Goal: Use online tool/utility: Utilize a website feature to perform a specific function

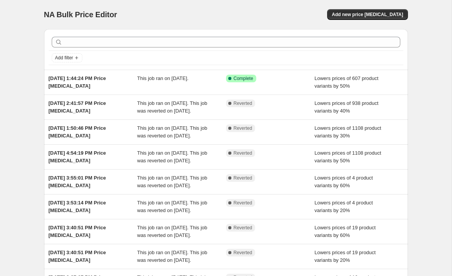
click at [390, 16] on span "Add new price [MEDICAL_DATA]" at bounding box center [367, 14] width 71 height 6
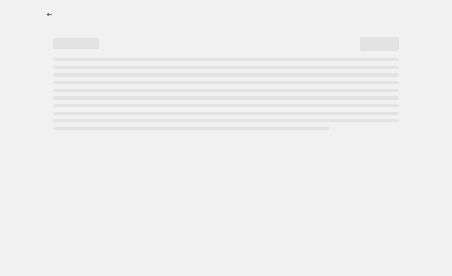
select select "percentage"
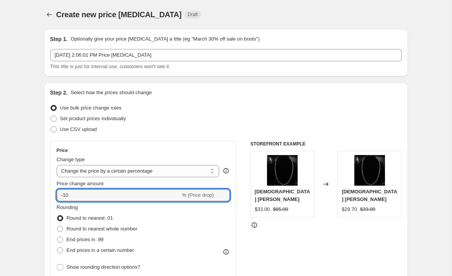
click at [171, 196] on input "-10" at bounding box center [119, 195] width 124 height 12
type input "-1"
type input "-30"
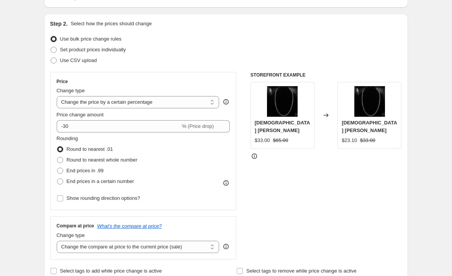
scroll to position [69, 0]
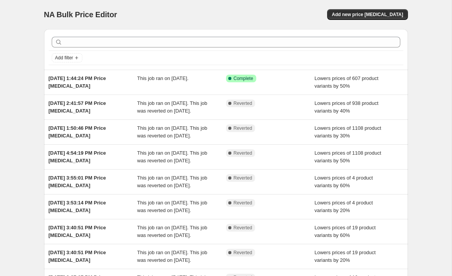
click at [380, 15] on span "Add new price [MEDICAL_DATA]" at bounding box center [367, 14] width 71 height 6
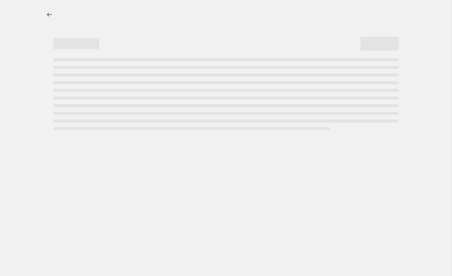
select select "percentage"
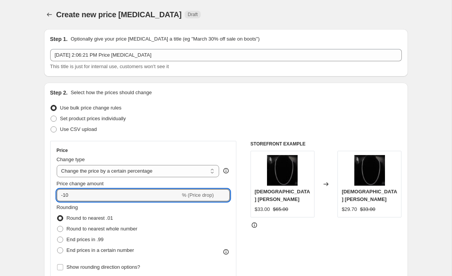
click at [167, 195] on input "-10" at bounding box center [119, 195] width 124 height 12
type input "-1"
type input "-3"
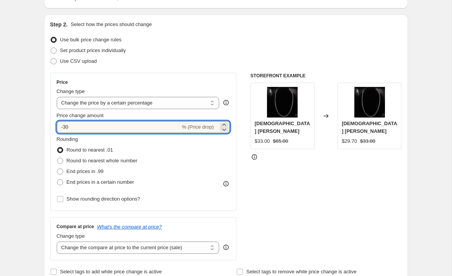
scroll to position [69, 0]
type input "-30"
click at [134, 159] on span "Round to nearest whole number" at bounding box center [102, 160] width 71 height 6
click at [57, 158] on input "Round to nearest whole number" at bounding box center [57, 157] width 0 height 0
radio input "true"
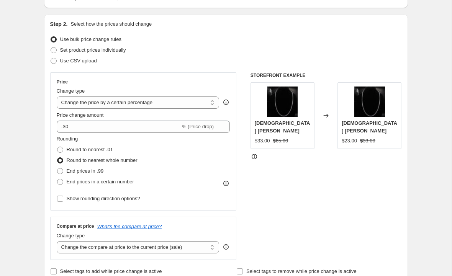
click at [78, 144] on legend "Rounding" at bounding box center [67, 139] width 21 height 9
click at [129, 148] on div "Round to nearest .01" at bounding box center [97, 149] width 81 height 11
click at [114, 174] on div "End prices in .99" at bounding box center [97, 171] width 81 height 11
click at [92, 175] on span "End prices in .99" at bounding box center [85, 171] width 37 height 8
click at [57, 169] on input "End prices in .99" at bounding box center [57, 168] width 0 height 0
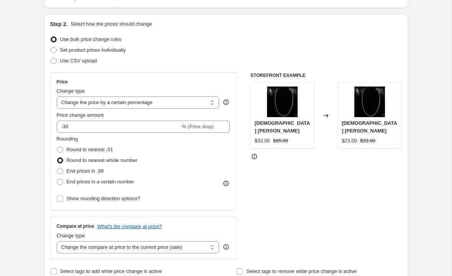
radio input "true"
click at [144, 186] on div "Rounding Round to nearest .01 Round to nearest whole number End prices in .99 E…" at bounding box center [144, 161] width 174 height 52
click at [128, 180] on span "End prices in a certain number" at bounding box center [100, 182] width 67 height 6
click at [57, 179] on input "End prices in a certain number" at bounding box center [57, 179] width 0 height 0
radio input "true"
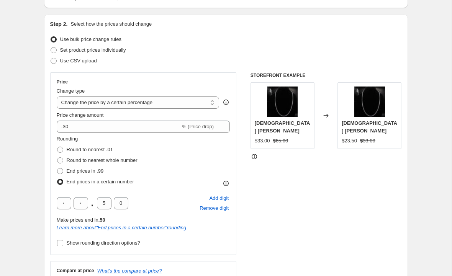
click at [112, 149] on span "Round to nearest .01" at bounding box center [90, 150] width 46 height 6
click at [57, 147] on input "Round to nearest .01" at bounding box center [57, 147] width 0 height 0
radio input "true"
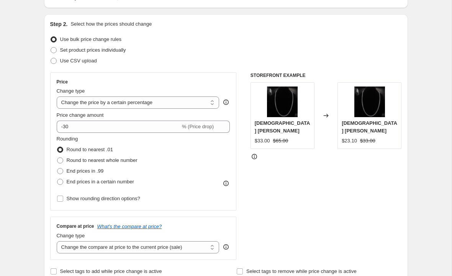
click at [131, 163] on span "Round to nearest whole number" at bounding box center [102, 160] width 71 height 6
click at [57, 158] on input "Round to nearest whole number" at bounding box center [57, 157] width 0 height 0
radio input "true"
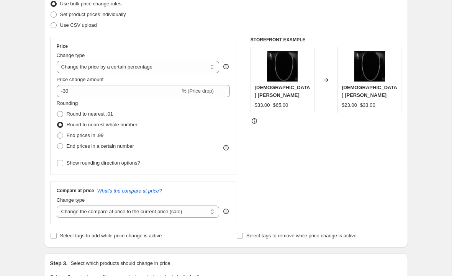
scroll to position [105, 0]
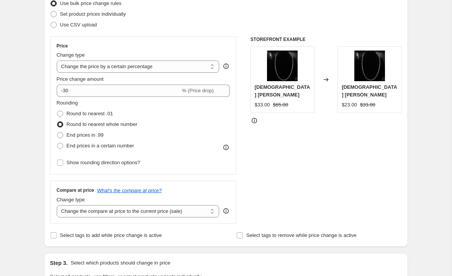
click at [143, 206] on select "Change the compare at price to the current price (sale) Change the compare at p…" at bounding box center [138, 211] width 163 height 12
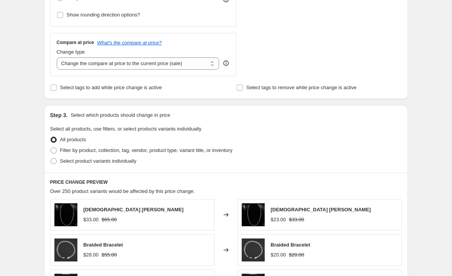
scroll to position [254, 0]
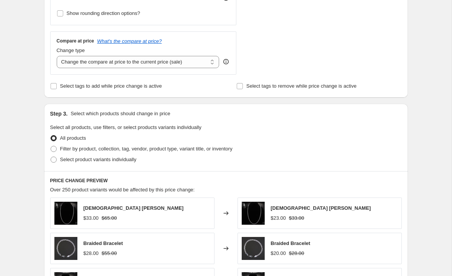
click at [154, 150] on span "Filter by product, collection, tag, vendor, product type, variant title, or inv…" at bounding box center [146, 149] width 172 height 6
click at [51, 146] on input "Filter by product, collection, tag, vendor, product type, variant title, or inv…" at bounding box center [51, 146] width 0 height 0
radio input "true"
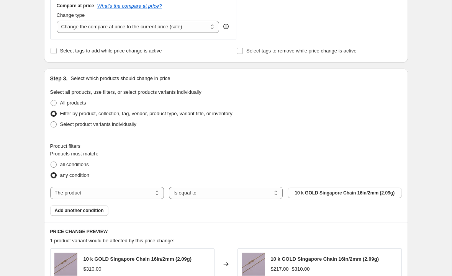
scroll to position [313, 0]
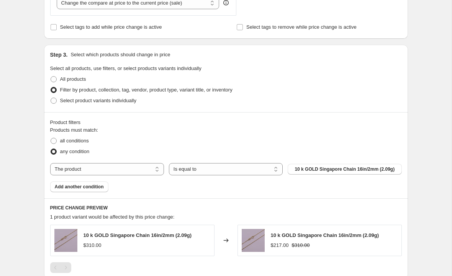
click at [102, 190] on span "Add another condition" at bounding box center [79, 187] width 49 height 6
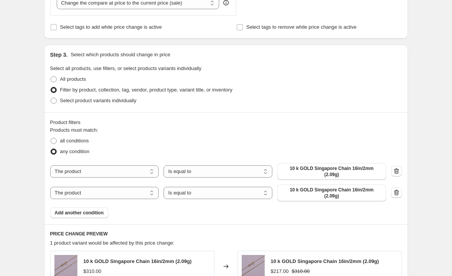
click at [143, 172] on select "The product The product's collection The product's vendor The product's type Th…" at bounding box center [104, 172] width 109 height 12
select select "collection"
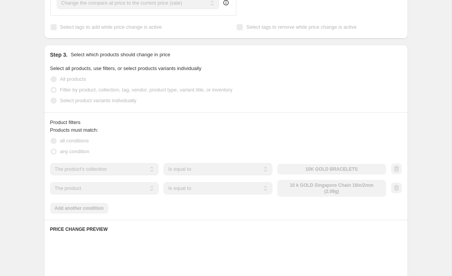
click at [149, 188] on select "The product The product's collection The product's vendor The product's type Th…" at bounding box center [104, 188] width 109 height 12
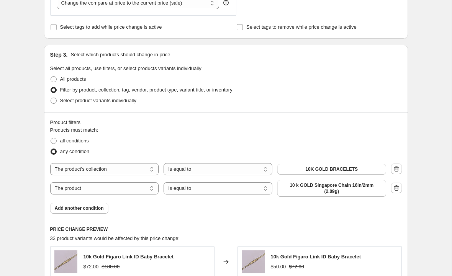
select select "collection"
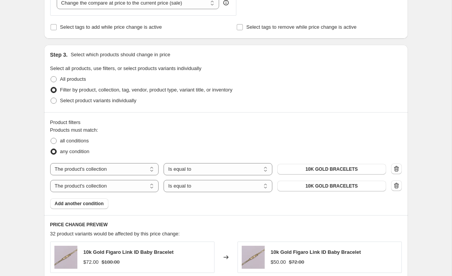
click at [339, 172] on span "10K GOLD BRACELETS" at bounding box center [331, 169] width 52 height 6
click at [362, 186] on button "10K GOLD BRACELETS" at bounding box center [331, 186] width 109 height 11
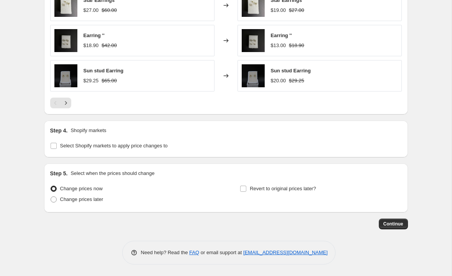
scroll to position [636, 0]
click at [162, 144] on span "Select Shopify markets to apply price changes to" at bounding box center [114, 146] width 108 height 6
click at [57, 144] on input "Select Shopify markets to apply price changes to" at bounding box center [54, 146] width 6 height 6
checkbox input "true"
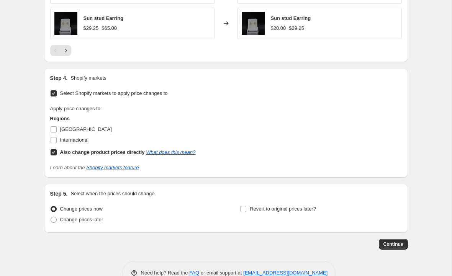
scroll to position [689, 0]
click at [394, 249] on button "Continue" at bounding box center [393, 244] width 29 height 11
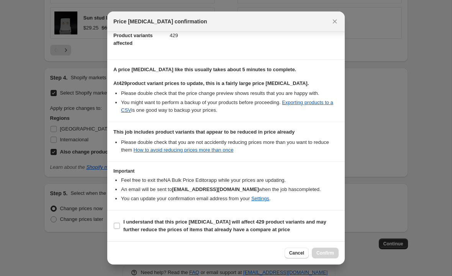
scroll to position [89, 0]
click at [118, 226] on input "I understand that this price [MEDICAL_DATA] will affect 429 product variants an…" at bounding box center [117, 226] width 6 height 6
checkbox input "true"
click at [326, 251] on span "Confirm" at bounding box center [326, 253] width 18 height 6
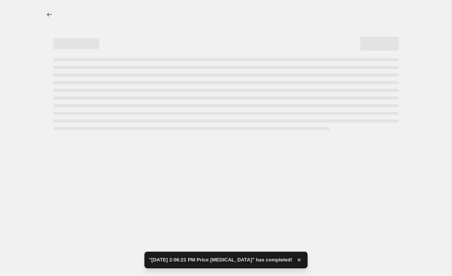
select select "percentage"
select select "collection"
